Goal: Find specific page/section: Find specific page/section

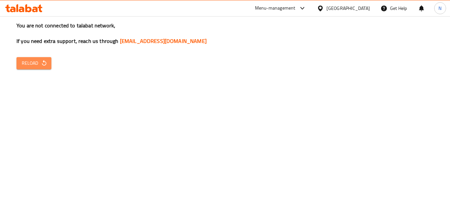
click at [24, 64] on span "Reload" at bounding box center [34, 63] width 24 height 8
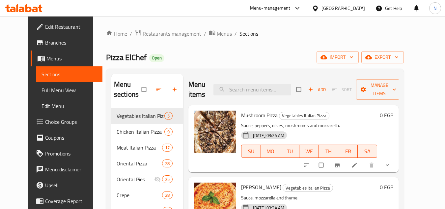
click at [353, 9] on div "[GEOGRAPHIC_DATA]" at bounding box center [344, 8] width 44 height 7
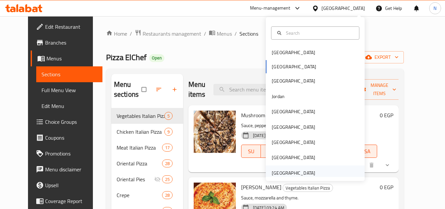
click at [300, 172] on div "[GEOGRAPHIC_DATA]" at bounding box center [294, 172] width 44 height 7
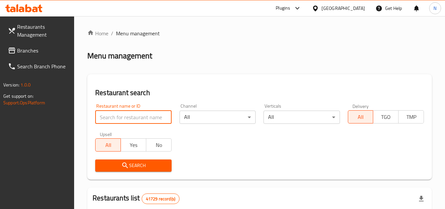
click at [116, 120] on input "search" at bounding box center [133, 116] width 76 height 13
paste input "779165"
type input "779165"
click button "Search" at bounding box center [133, 165] width 76 height 12
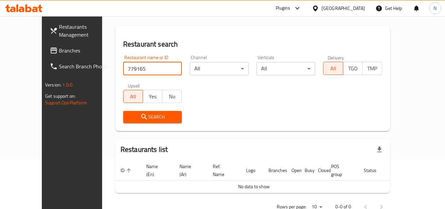
scroll to position [61, 0]
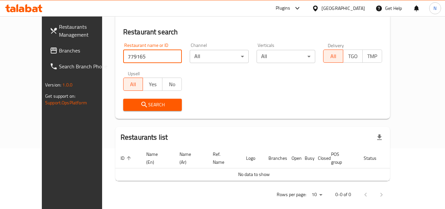
click at [59, 51] on span "Branches" at bounding box center [85, 50] width 52 height 8
